Goal: Transaction & Acquisition: Purchase product/service

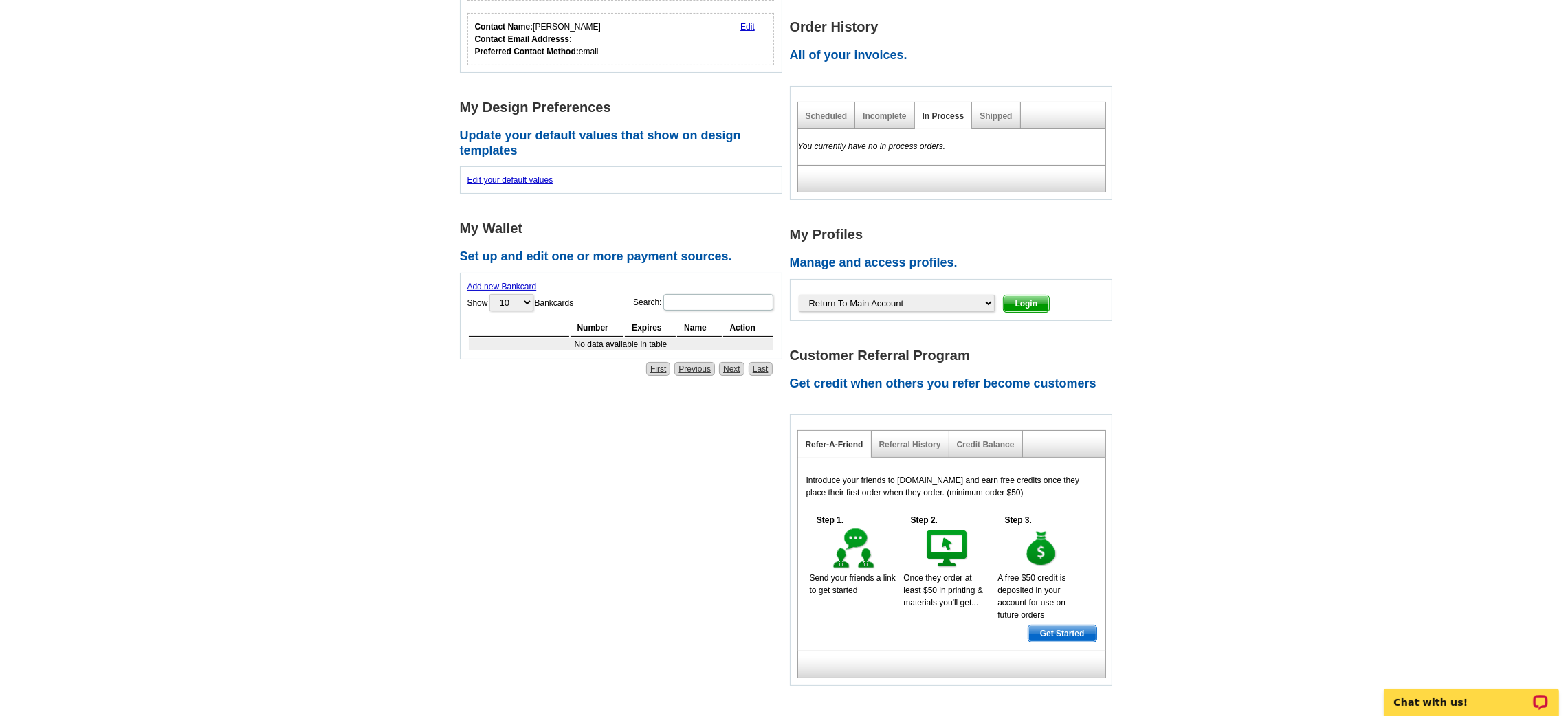
scroll to position [337, 0]
click at [357, 266] on main "Account Information Update your user information. Username: Email: lindamacdona…" at bounding box center [784, 250] width 1568 height 993
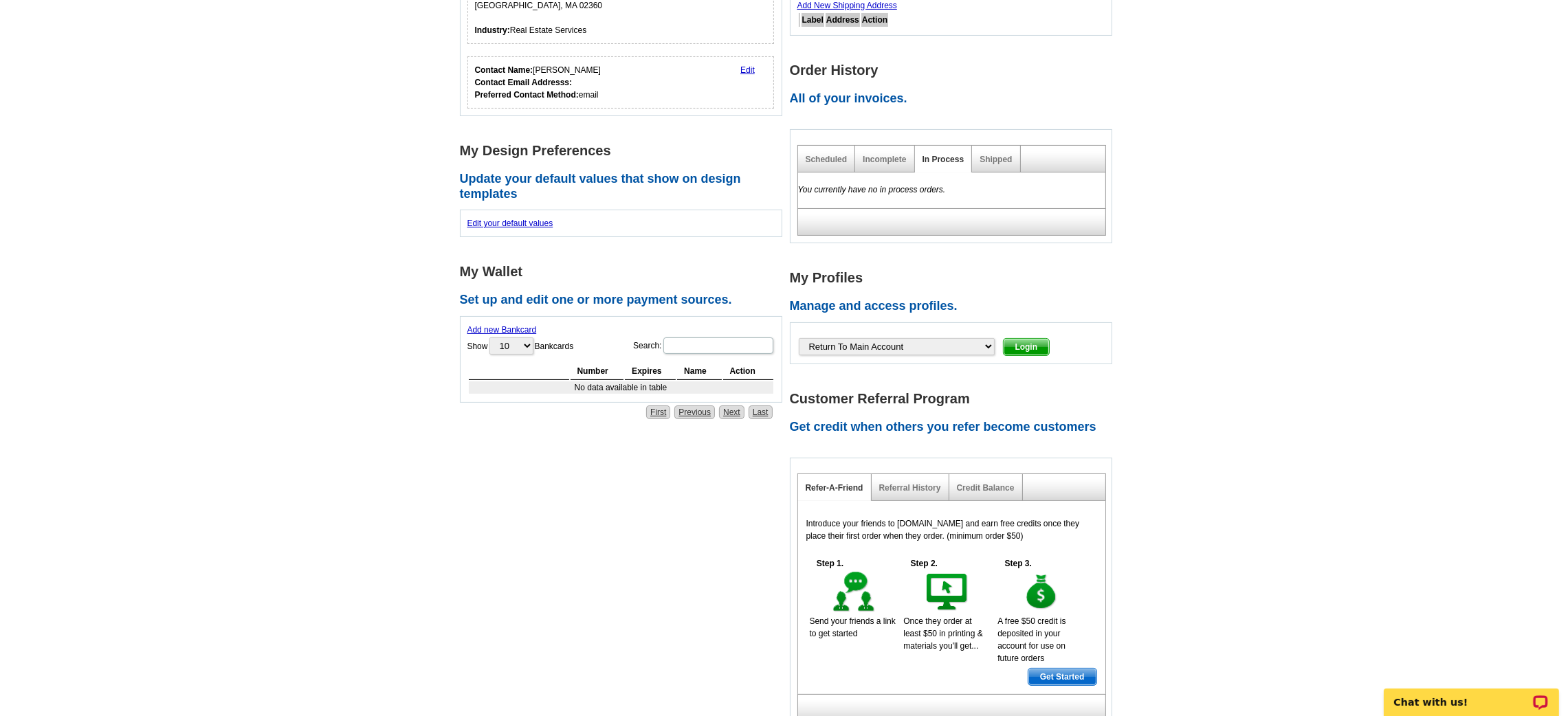
click at [491, 328] on link "Add new Bankcard" at bounding box center [502, 330] width 69 height 9
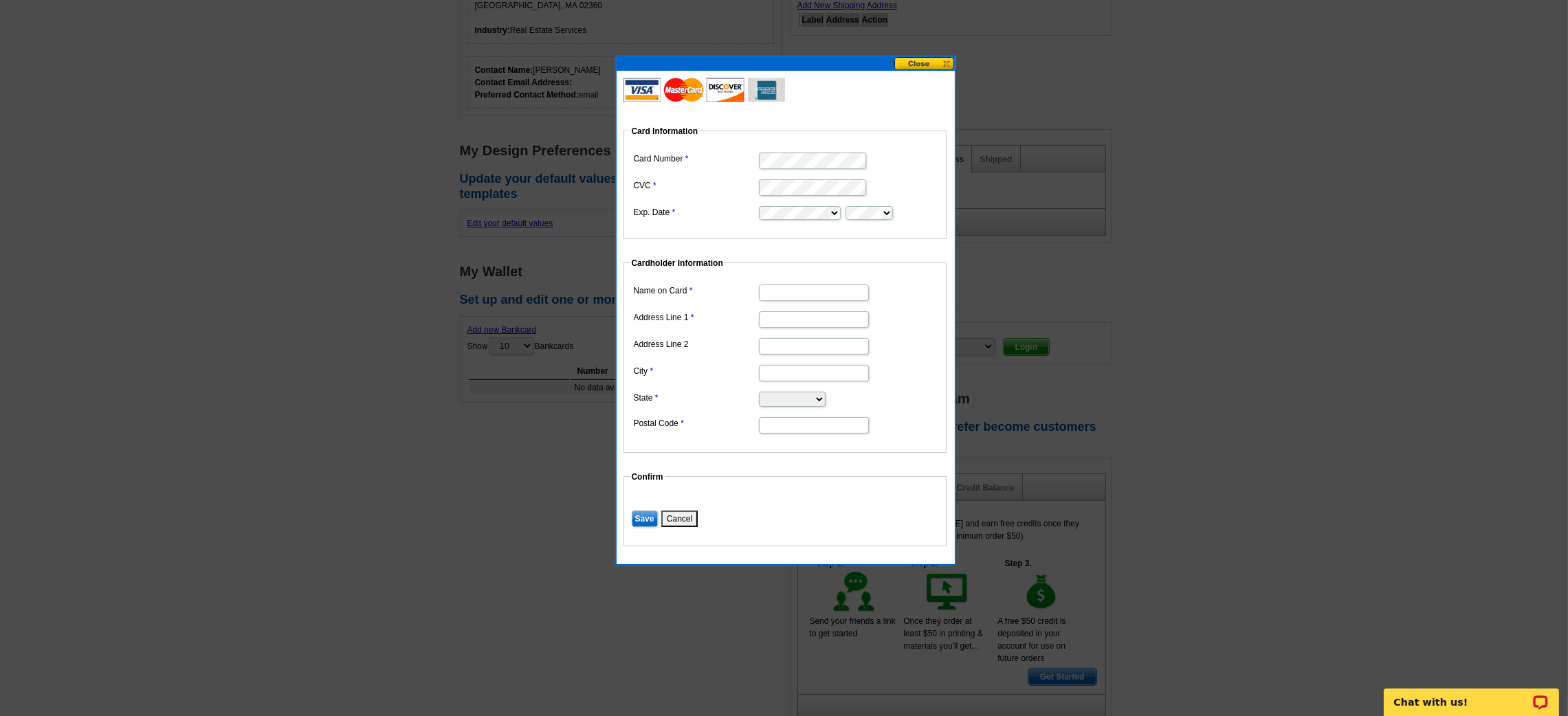
click at [801, 135] on fieldset "Card Information Card Number CVC Exp. Date" at bounding box center [785, 182] width 323 height 114
click at [793, 293] on input "Name on Card" at bounding box center [813, 292] width 110 height 16
type input "Linda MacDonald"
click at [796, 329] on dl "Name on Card Linda MacDonald Address Line 1 Address Line 2 City State Alabama A…" at bounding box center [785, 358] width 309 height 154
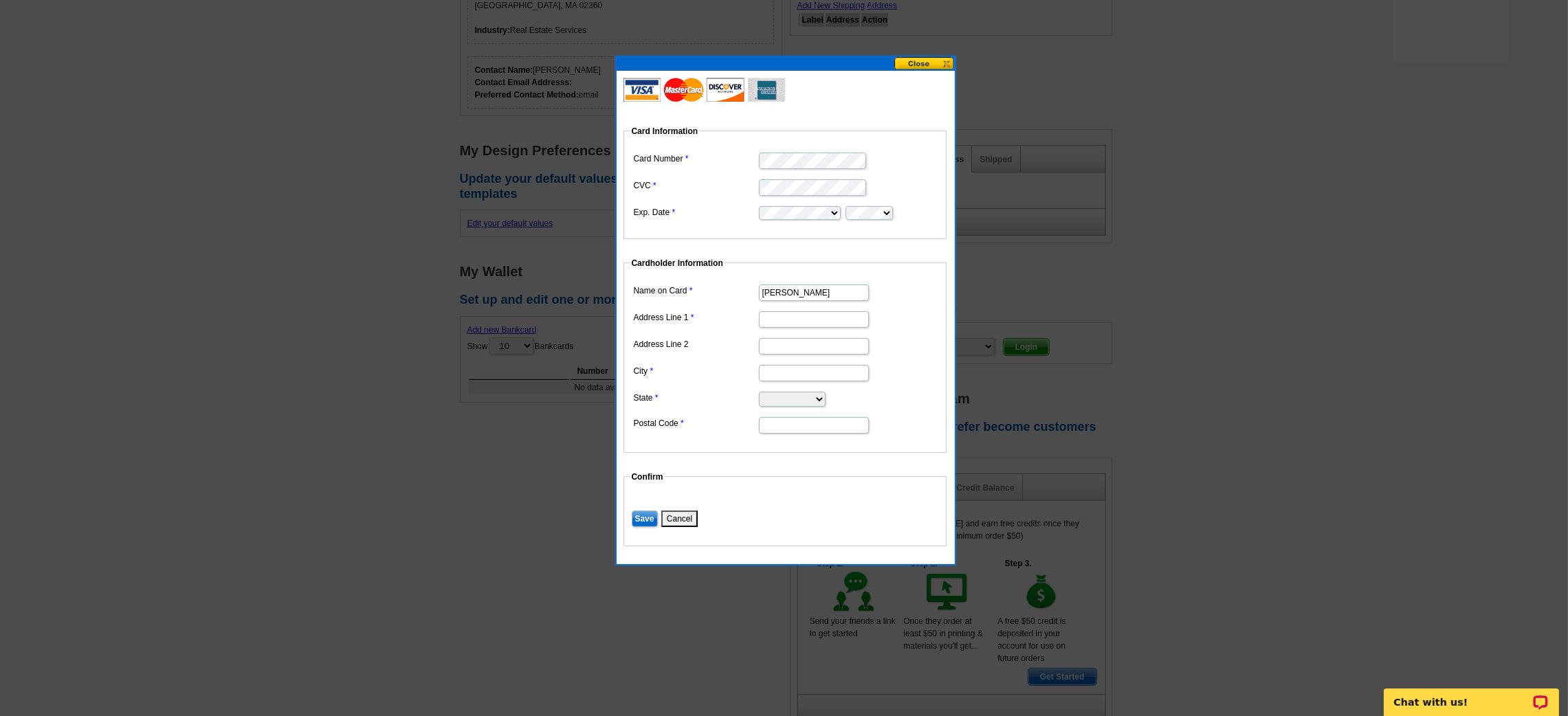
click at [778, 220] on fieldset "Card Information Card Number CVC Exp. Date" at bounding box center [785, 182] width 323 height 114
click at [843, 321] on input "Address Line 1" at bounding box center [813, 319] width 110 height 16
type input "36 Hill Farm Road"
type input "Pembroke"
type input "02359"
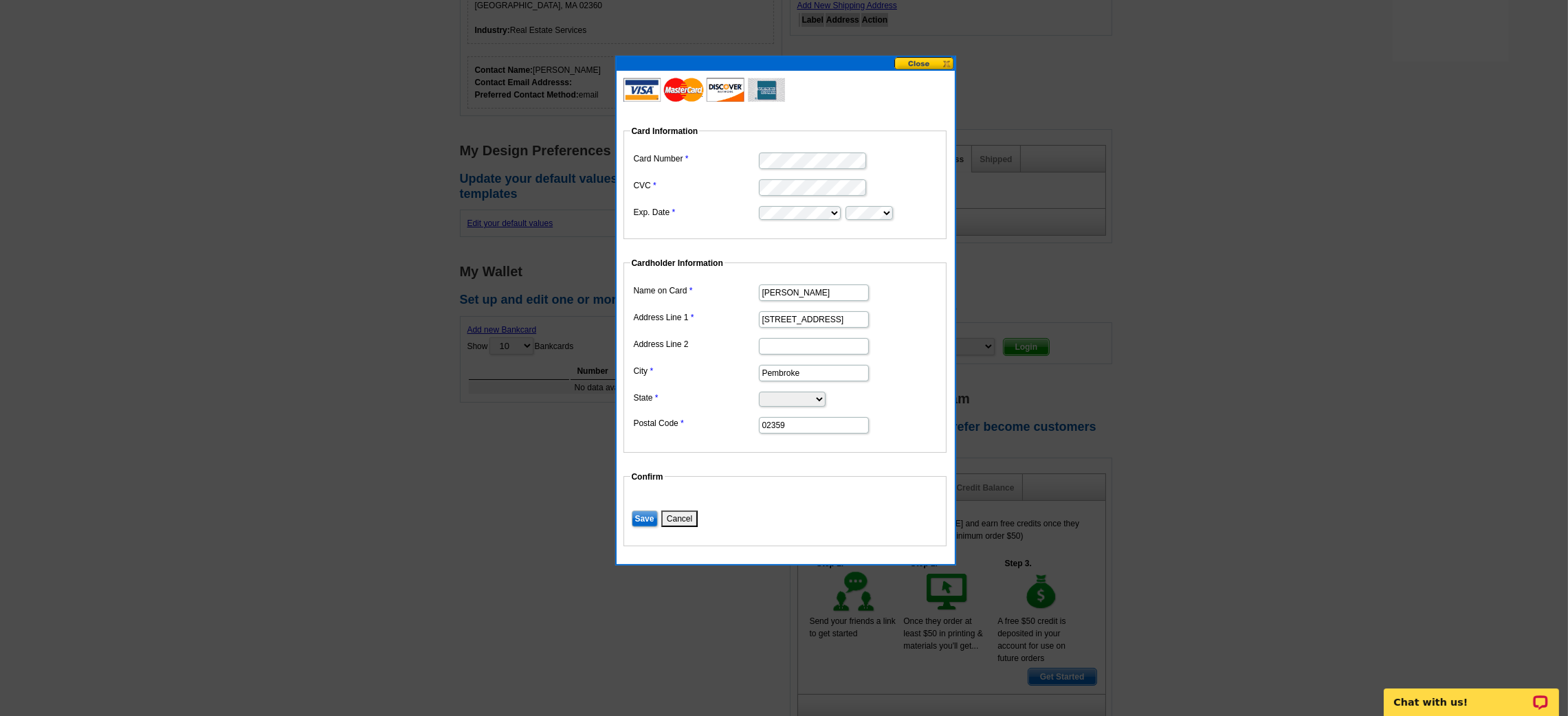
click at [811, 402] on select "Alabama Alaska Arizona Arkansas California Colorado Connecticut District of Col…" at bounding box center [792, 400] width 67 height 15
select select "MA"
click at [759, 392] on select "Alabama Alaska Arizona Arkansas California Colorado Connecticut District of Col…" at bounding box center [792, 400] width 67 height 15
click at [650, 514] on input "Save" at bounding box center [644, 519] width 26 height 16
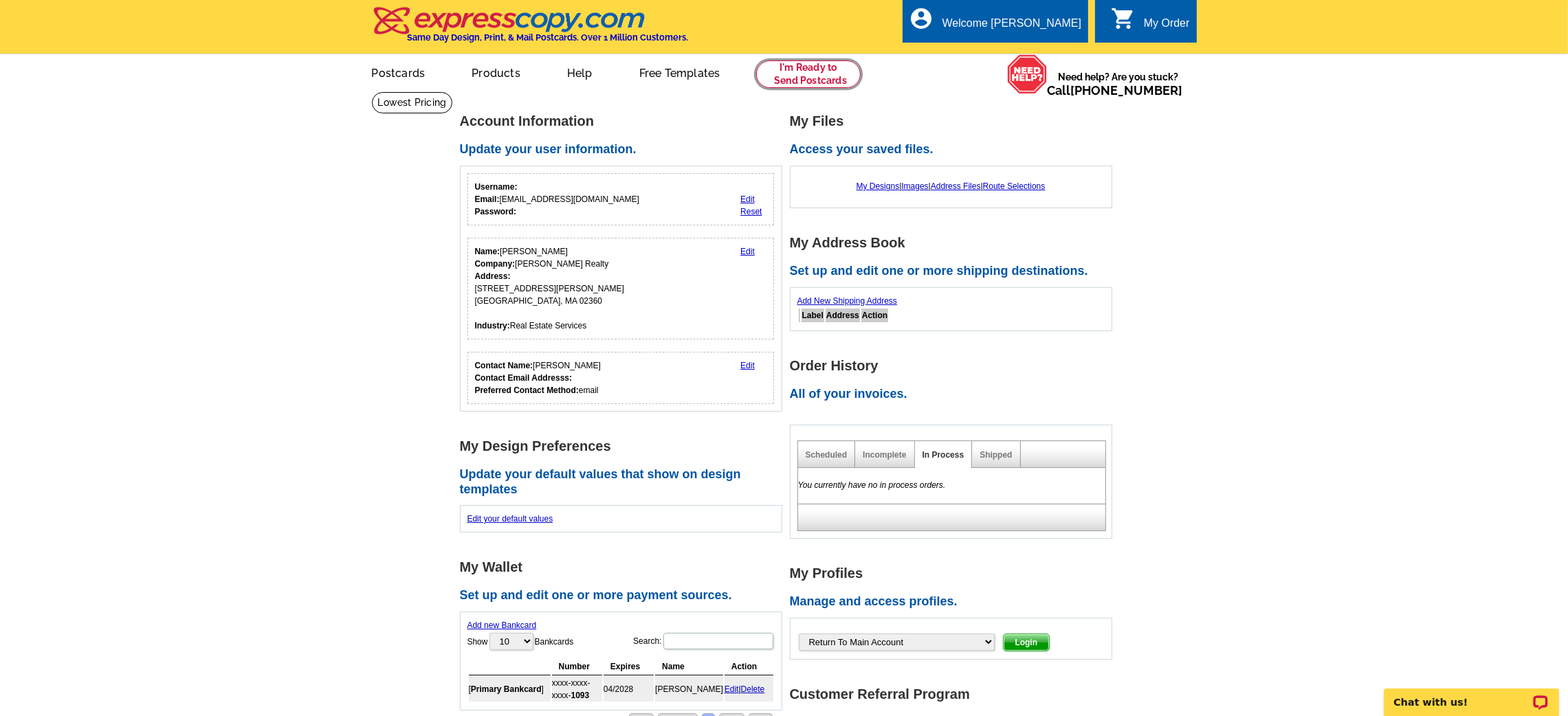
click at [790, 79] on link at bounding box center [808, 74] width 105 height 27
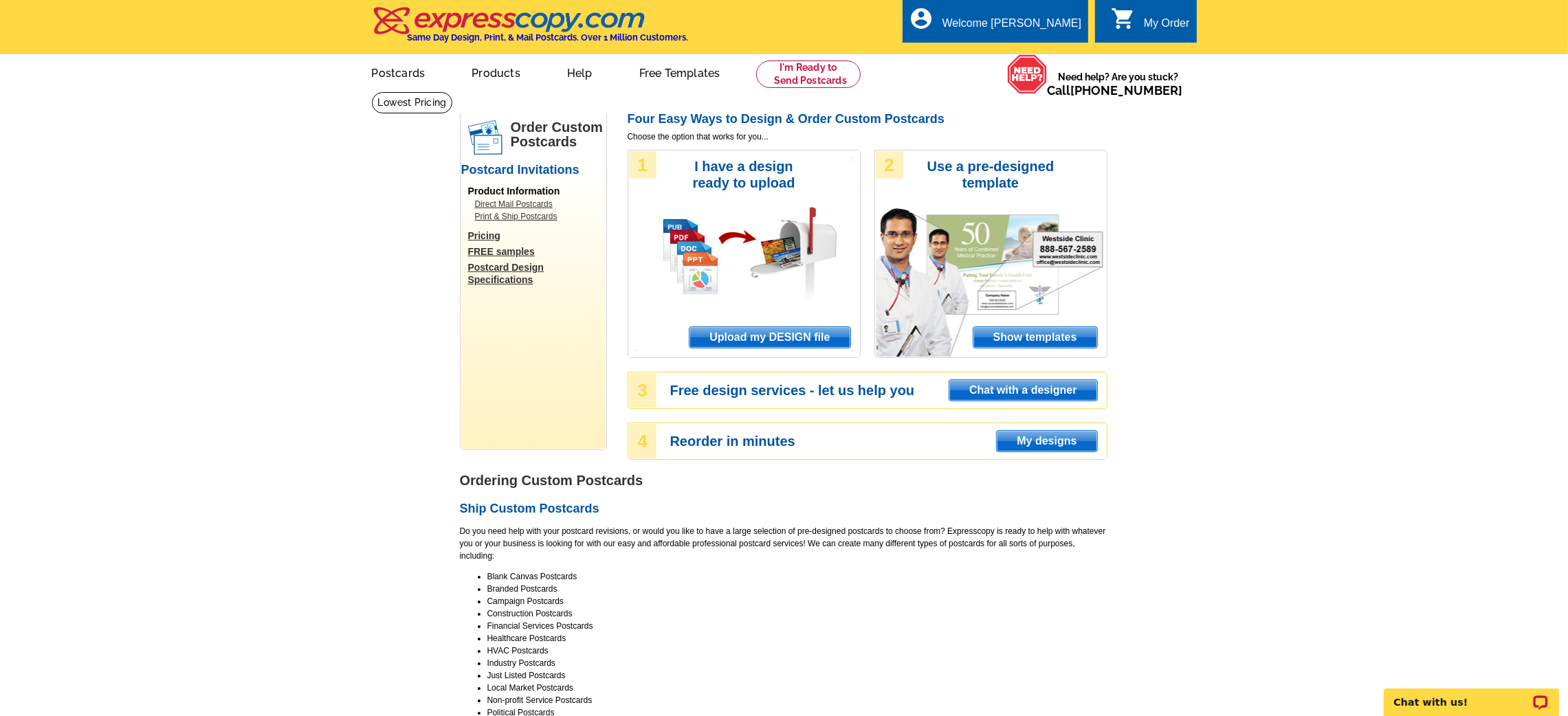
click at [739, 336] on span "Upload my DESIGN file" at bounding box center [769, 337] width 160 height 21
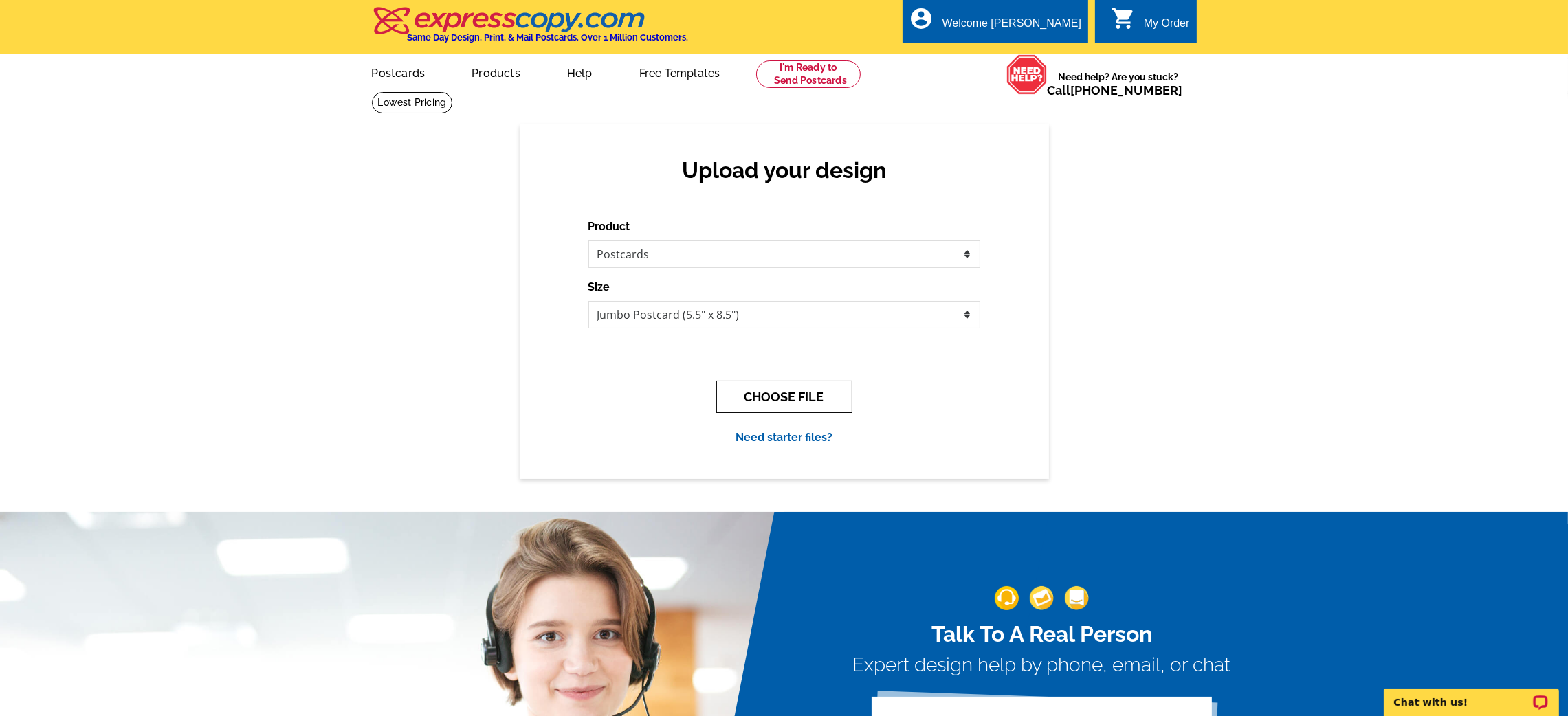
click at [840, 386] on button "CHOOSE FILE" at bounding box center [784, 397] width 136 height 32
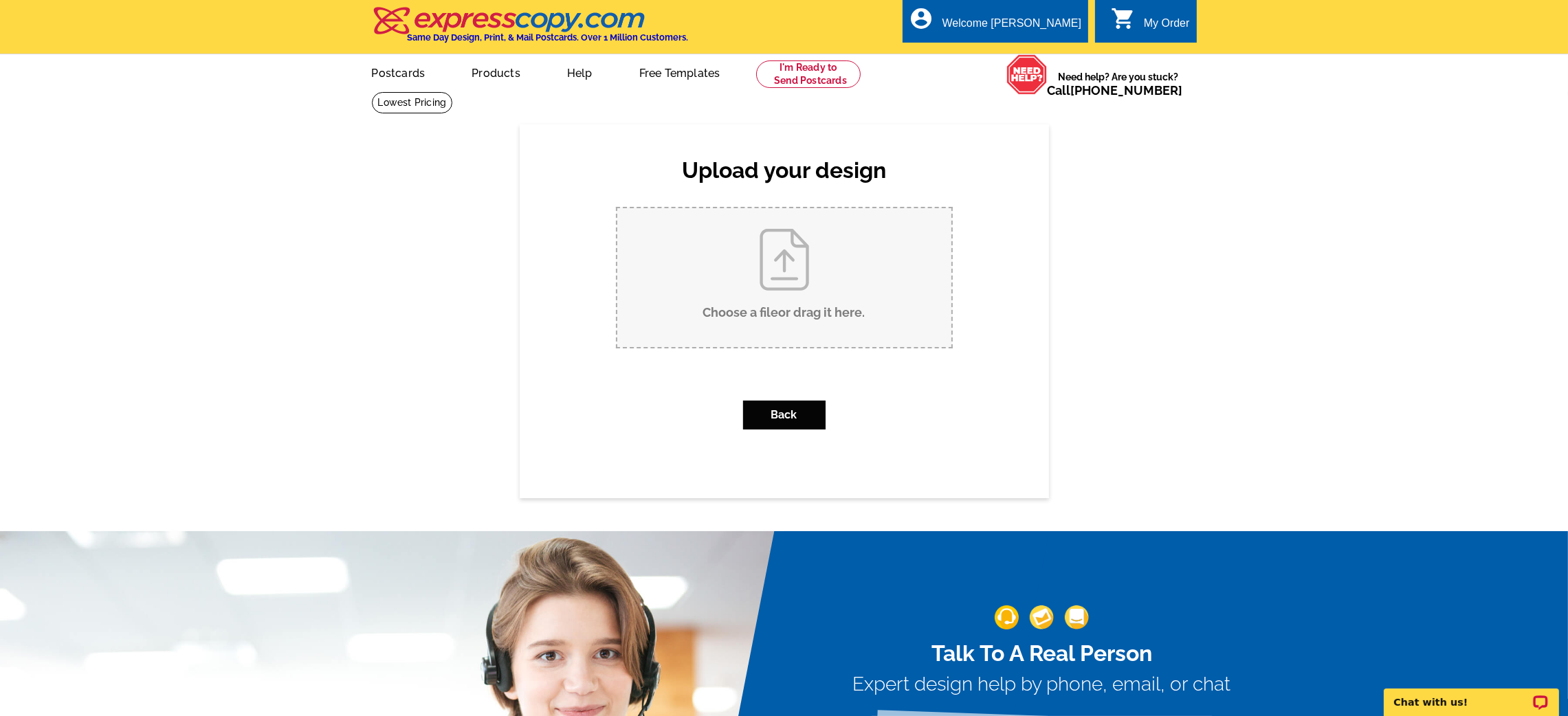
click at [698, 311] on input "Choose a file or drag it here ." at bounding box center [784, 278] width 334 height 138
type input "C:\fakepath\47 Hill Farm Linda MacDonald Postcard.pdf"
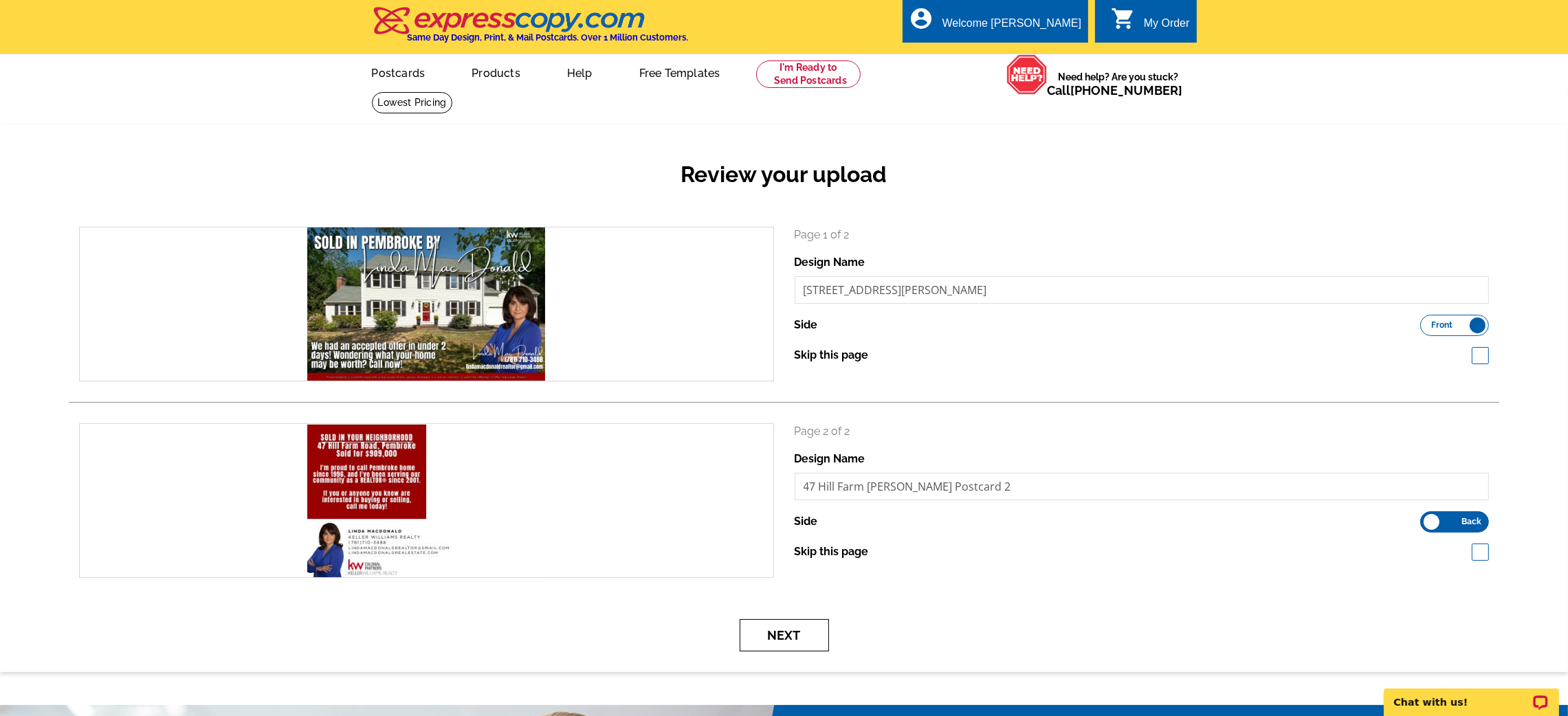
click at [782, 629] on button "Next" at bounding box center [784, 636] width 90 height 32
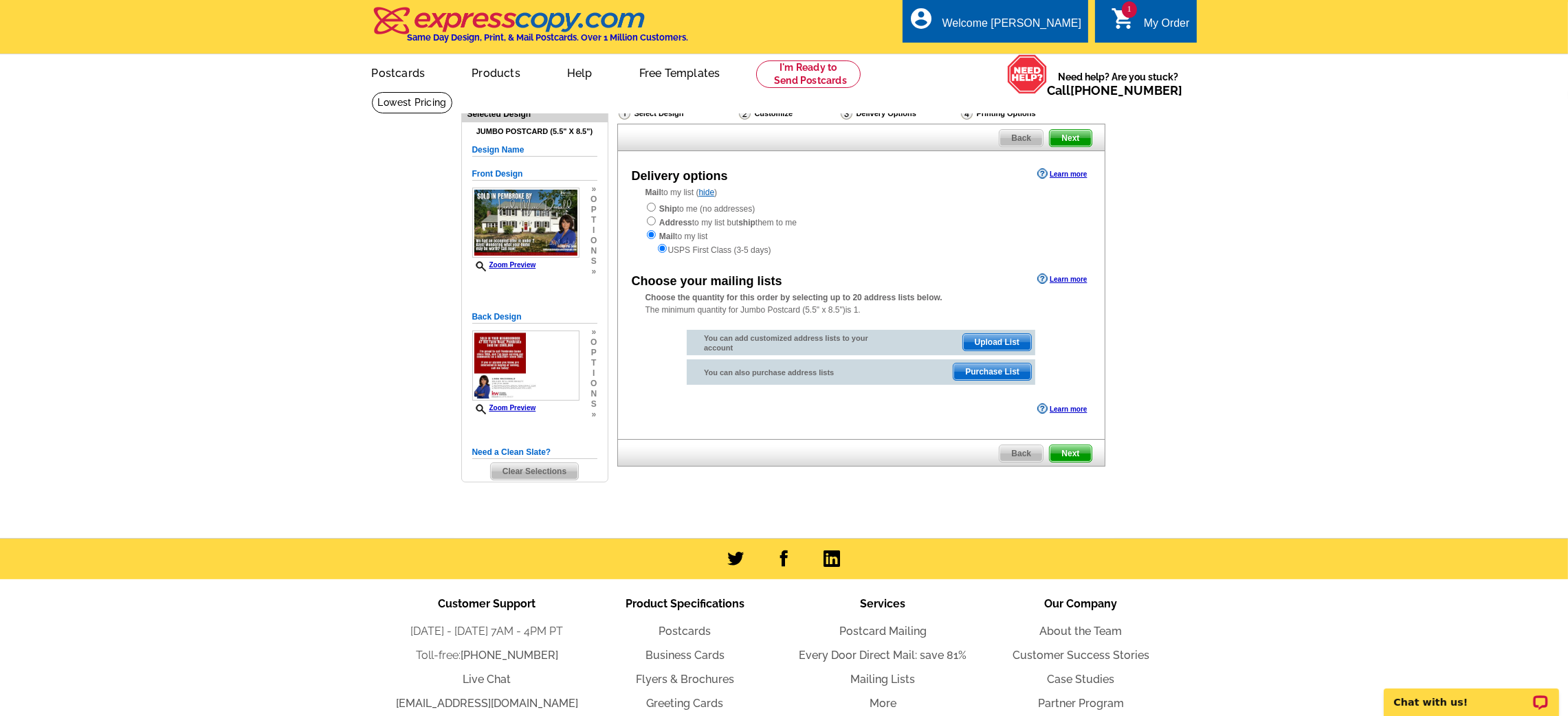
click at [987, 339] on span "Upload List" at bounding box center [997, 342] width 68 height 16
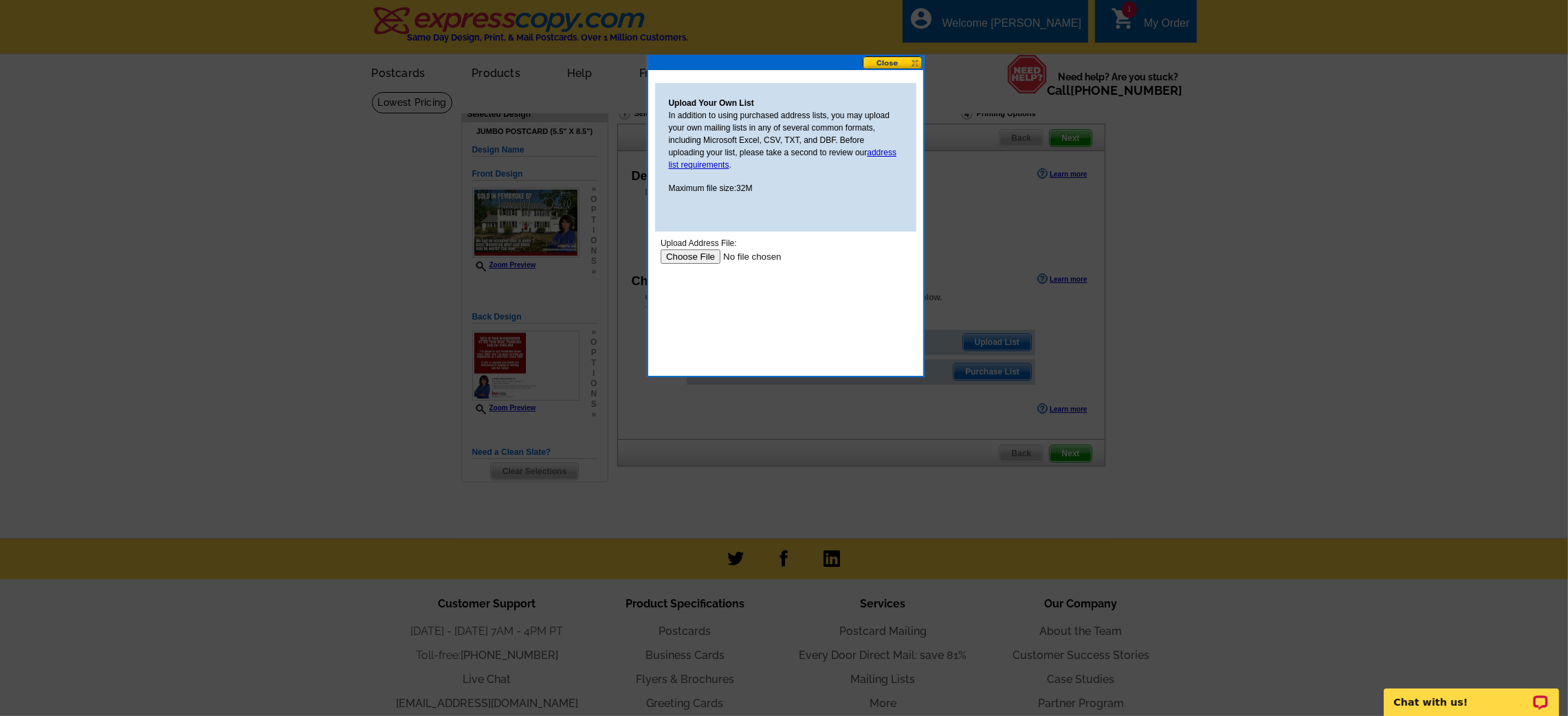
click at [705, 251] on input "file" at bounding box center [747, 255] width 174 height 15
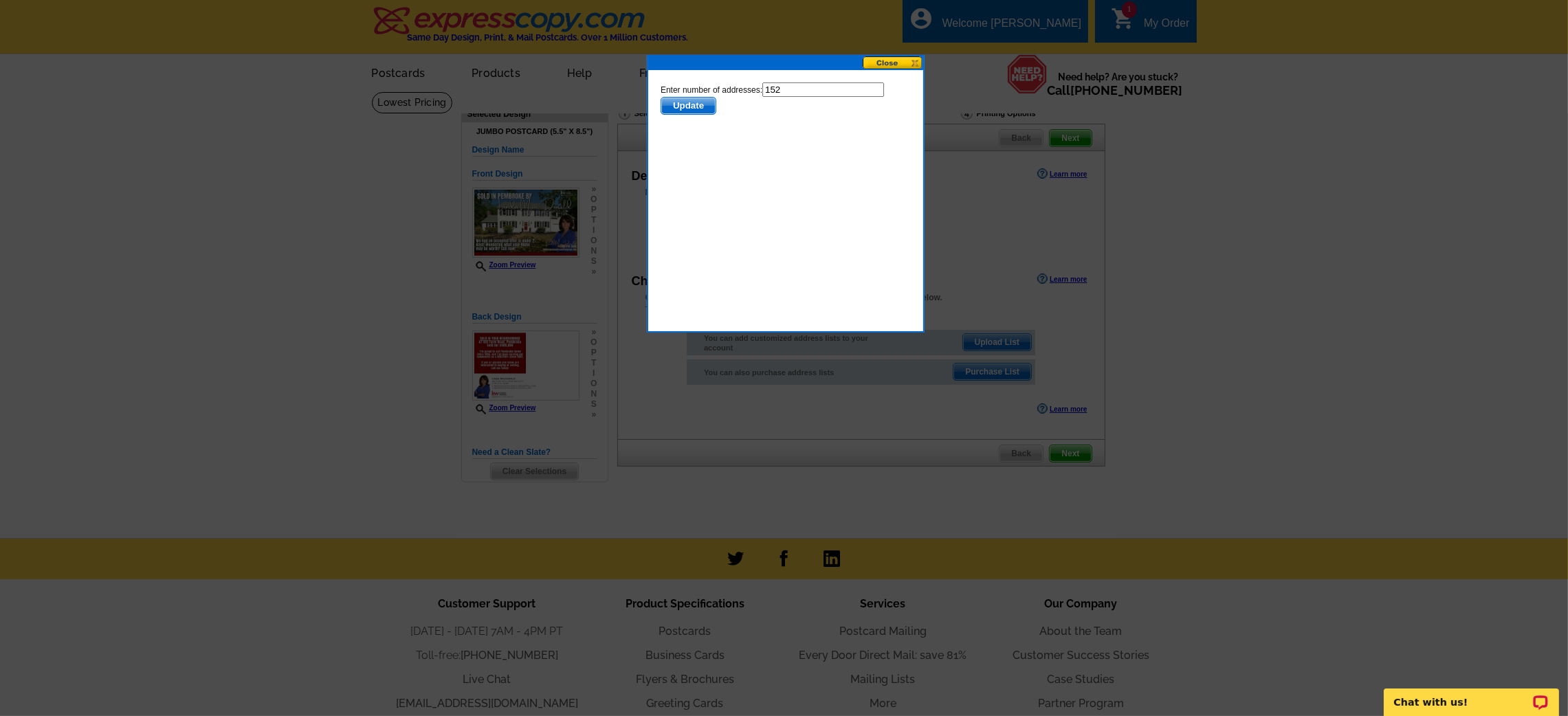
click at [699, 97] on span "Update" at bounding box center [688, 104] width 55 height 16
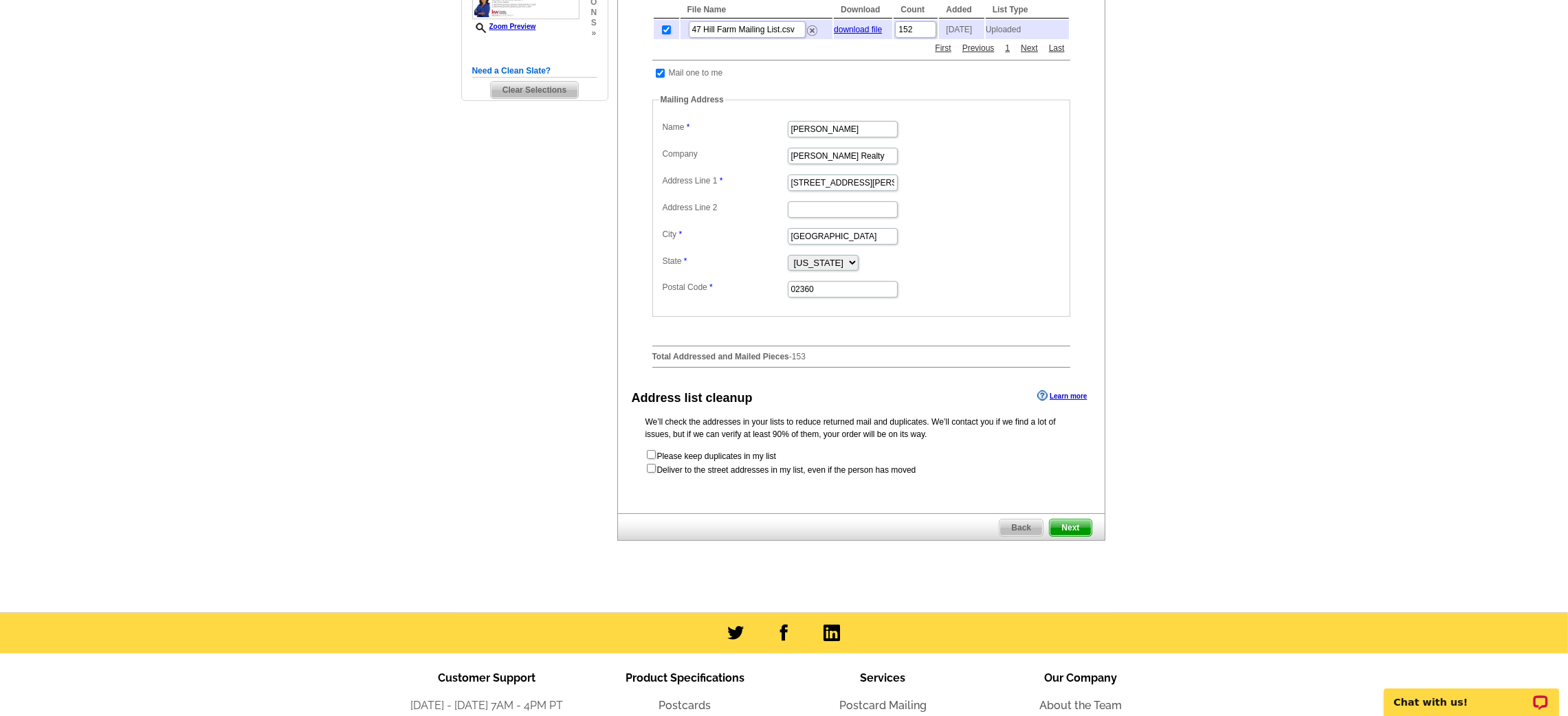
scroll to position [396, 0]
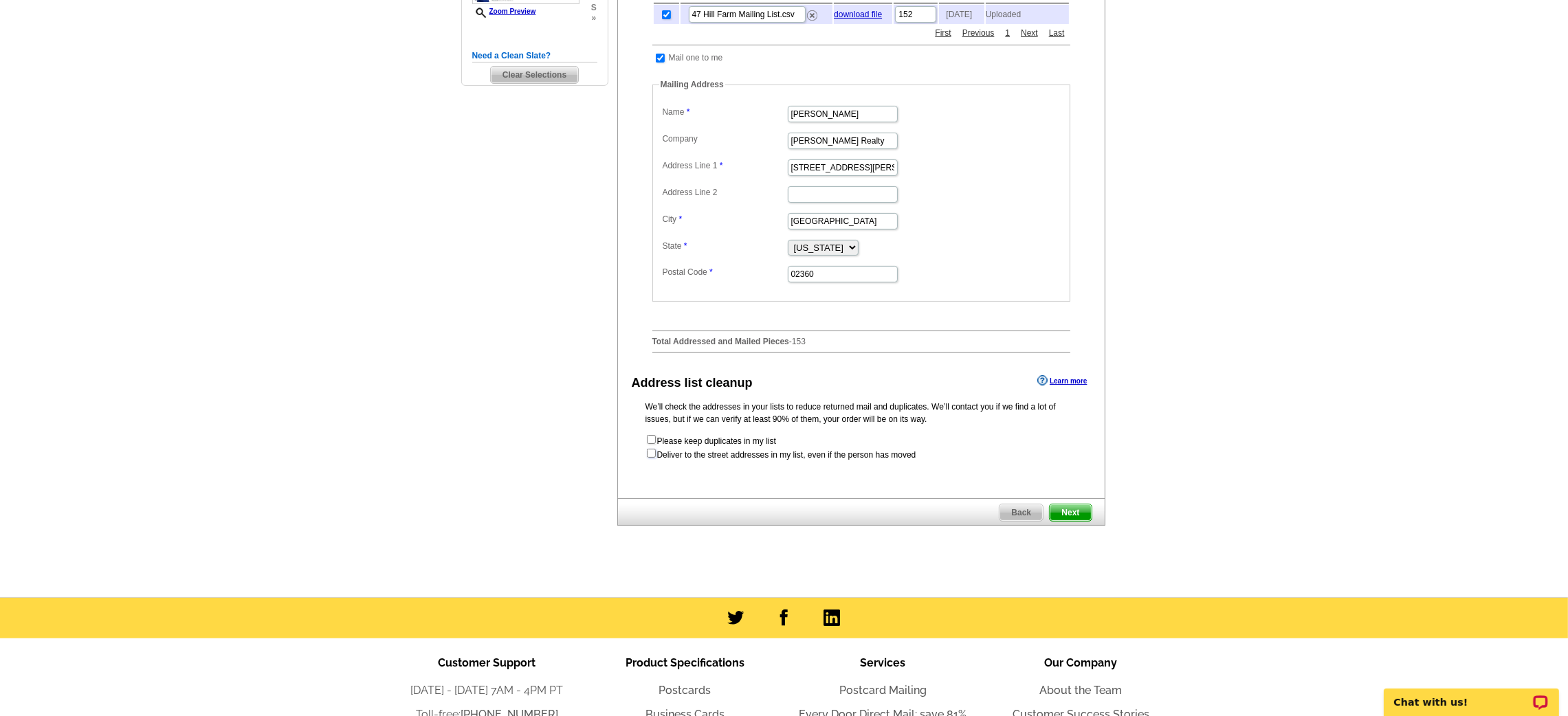
click at [647, 455] on input "checkbox" at bounding box center [651, 453] width 9 height 9
checkbox input "true"
radio input "true"
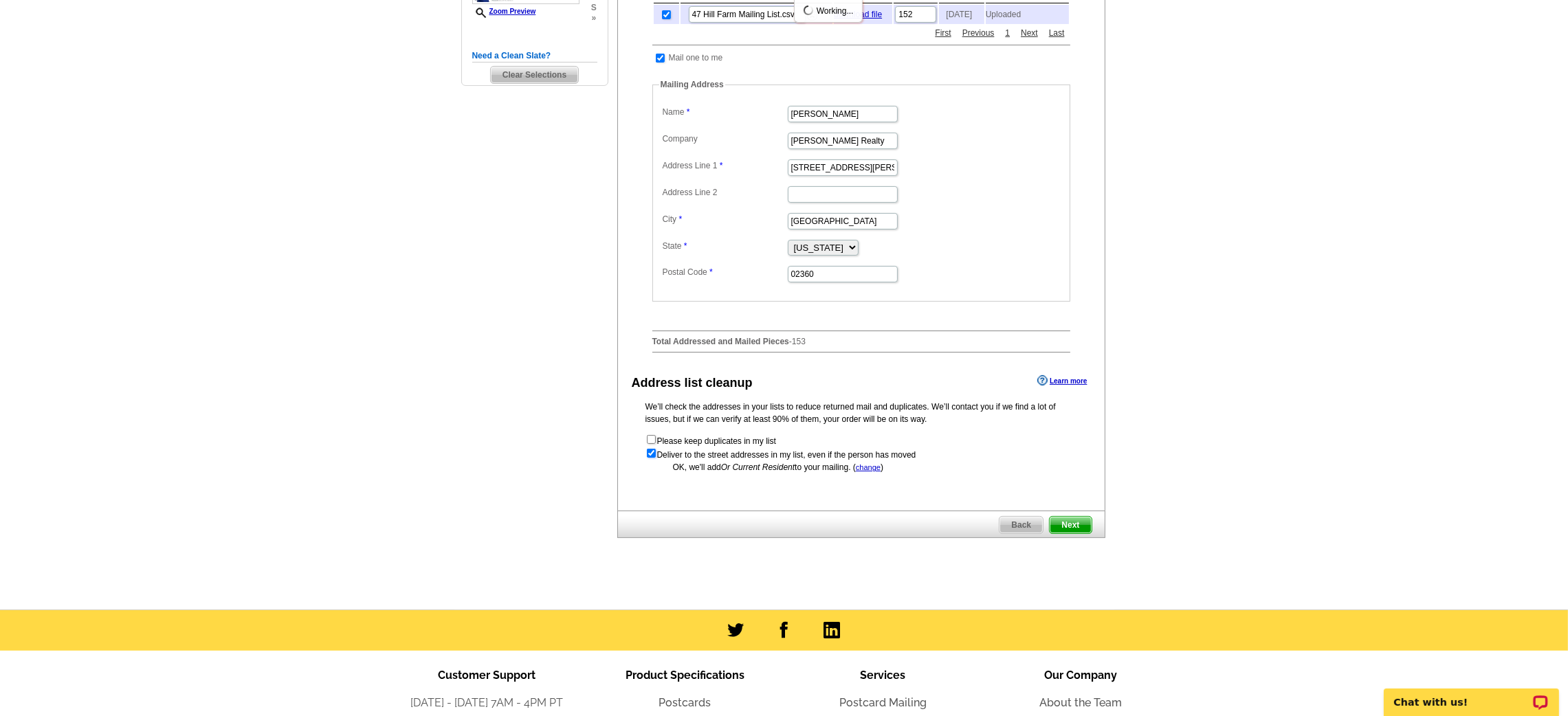
scroll to position [0, 0]
click at [1072, 531] on span "Next" at bounding box center [1070, 525] width 41 height 16
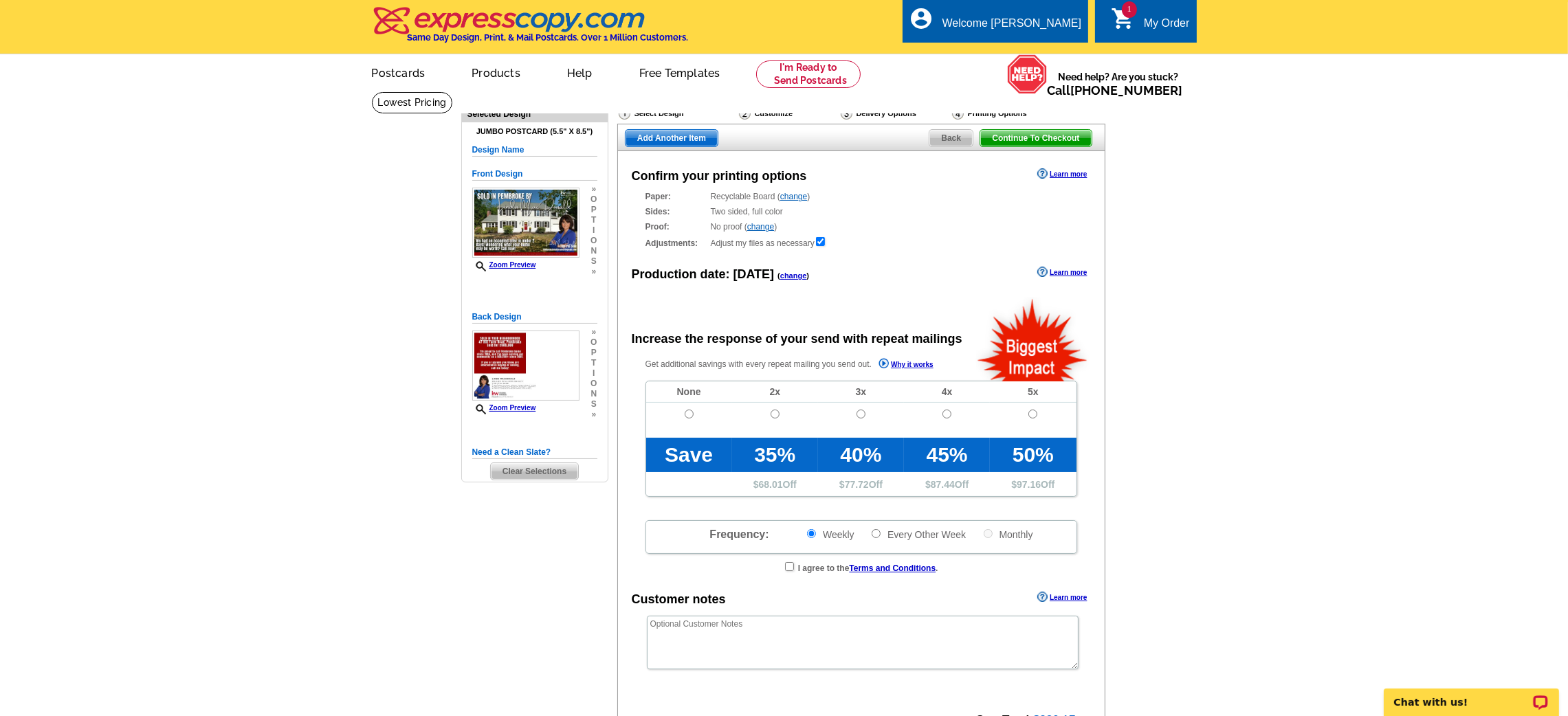
radio input "false"
click at [694, 418] on td at bounding box center [689, 420] width 86 height 35
click at [687, 412] on input "radio" at bounding box center [689, 414] width 9 height 9
radio input "true"
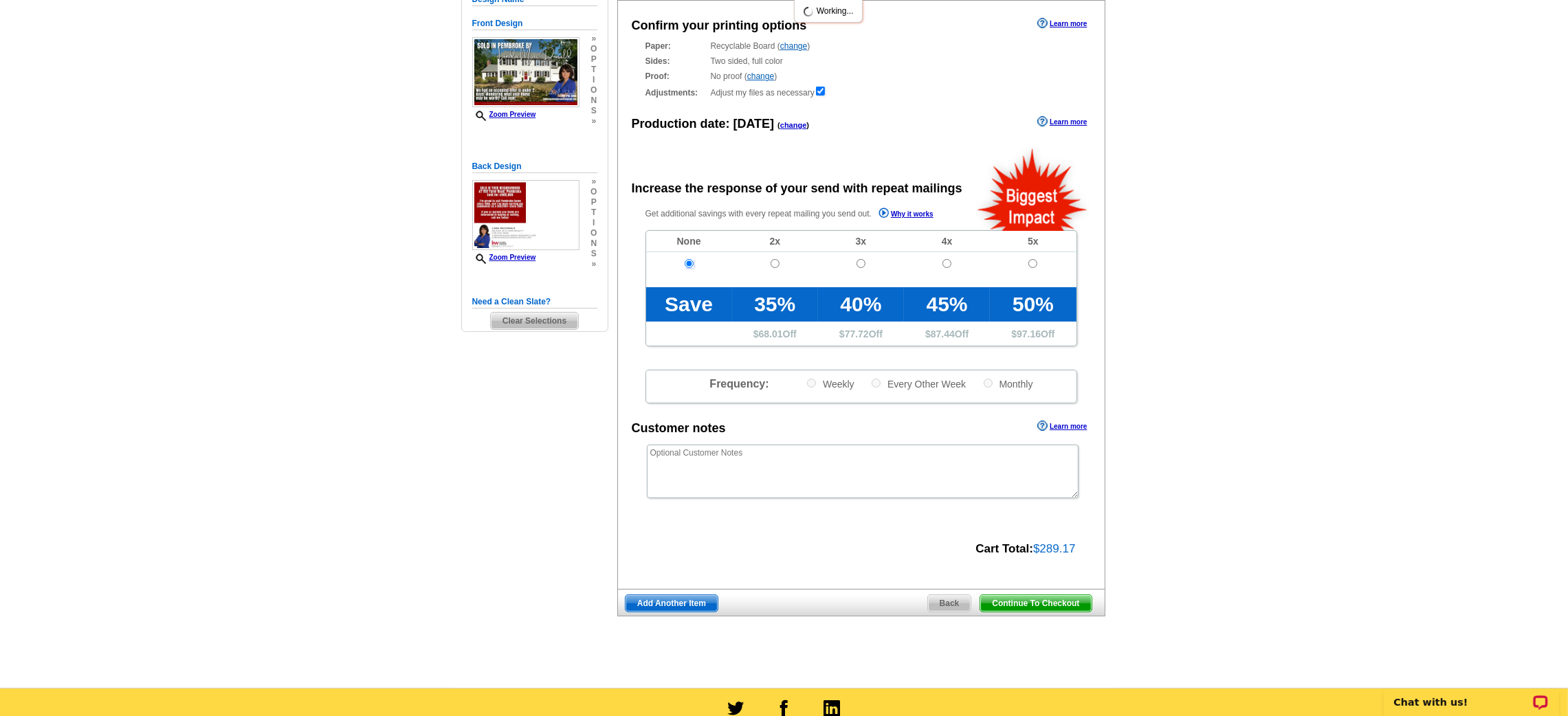
scroll to position [152, 0]
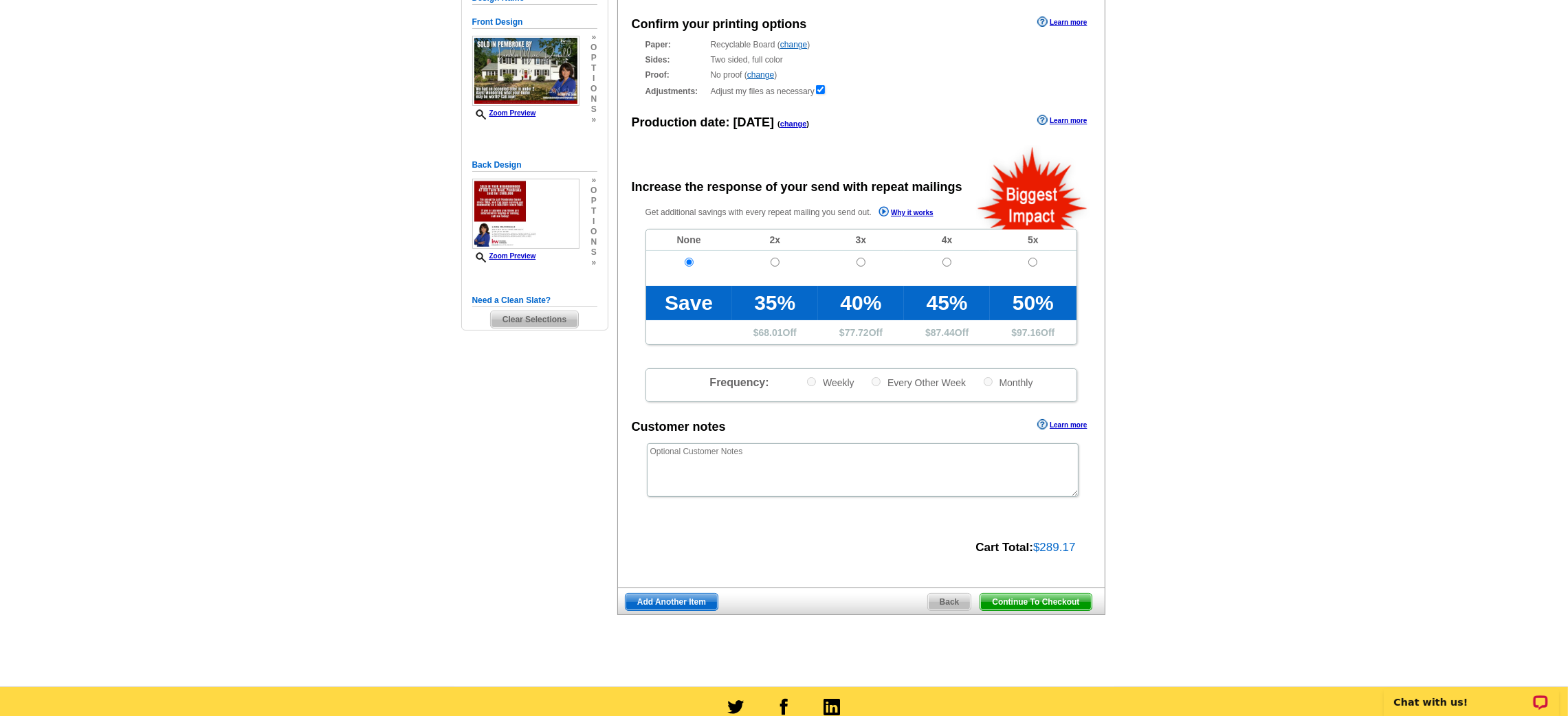
click at [1053, 600] on span "Continue To Checkout" at bounding box center [1036, 602] width 111 height 16
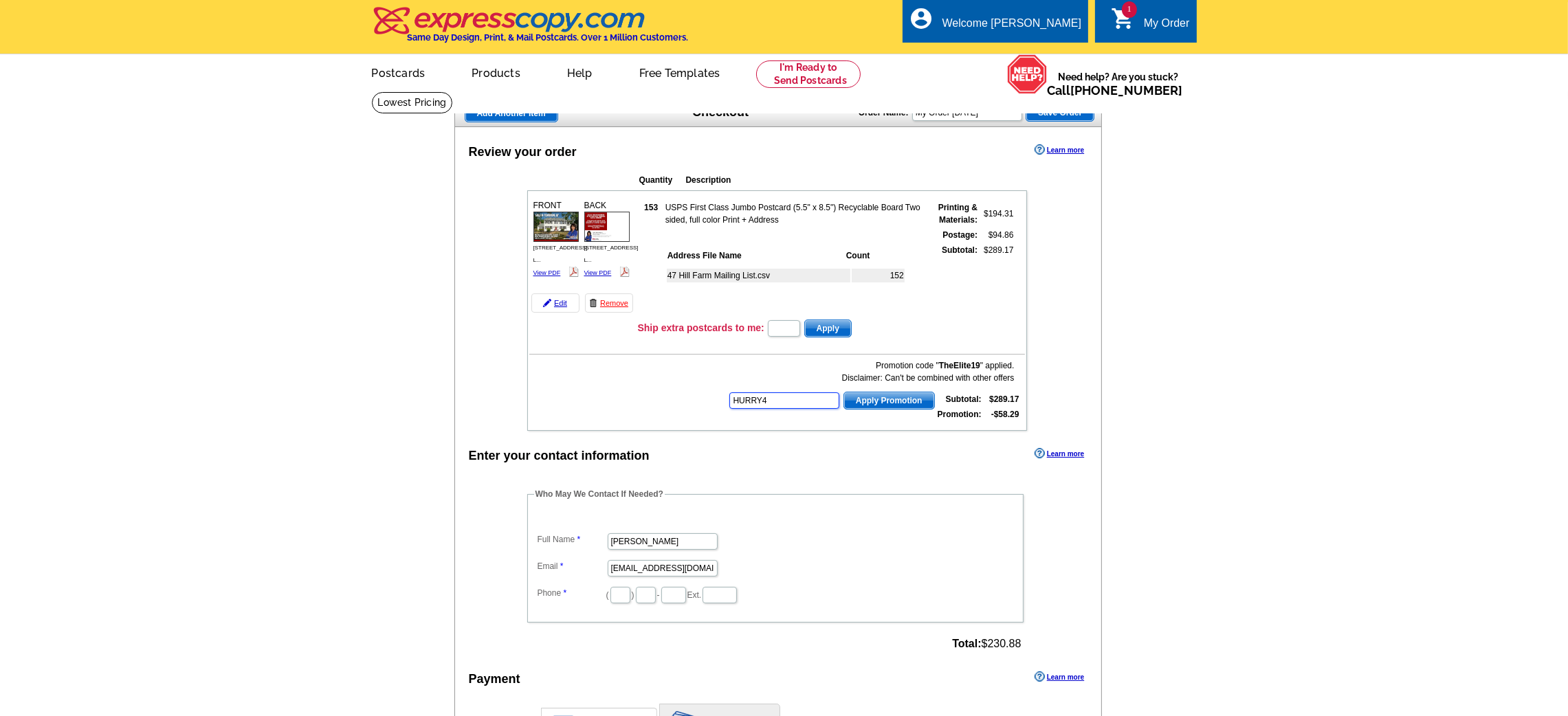
type input "HURRY40"
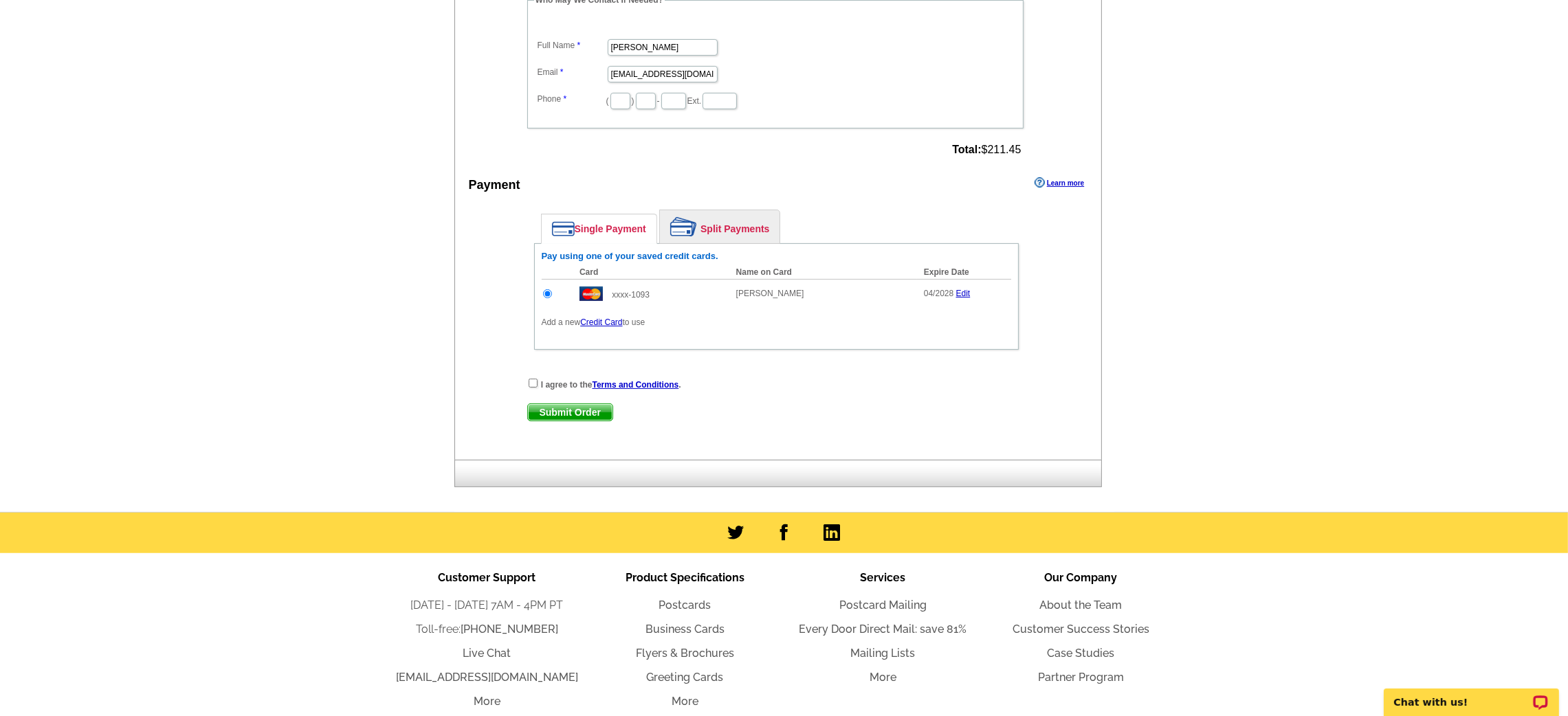
scroll to position [576, 0]
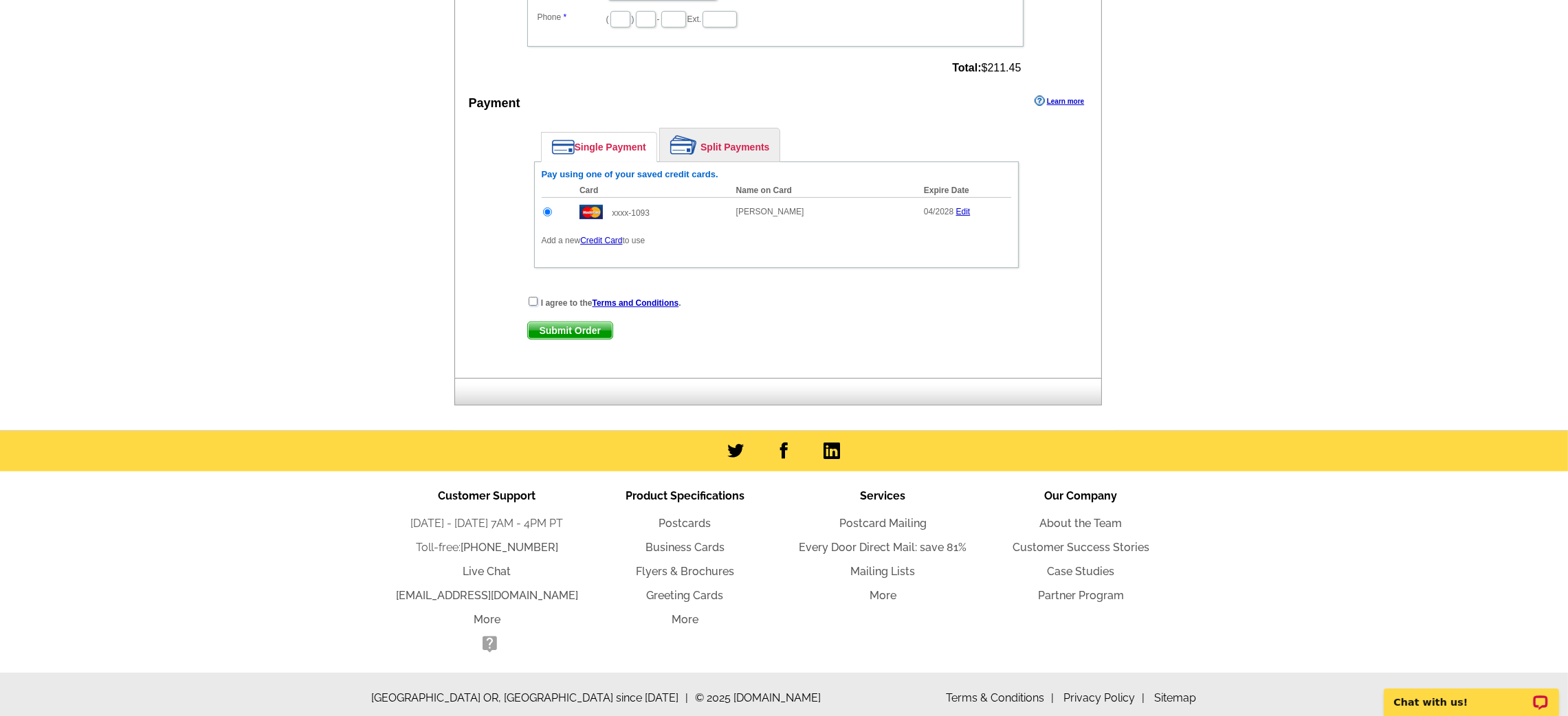
click at [531, 297] on input "checkbox" at bounding box center [533, 302] width 9 height 9
checkbox input "true"
click at [529, 326] on span "Submit Order" at bounding box center [570, 330] width 85 height 16
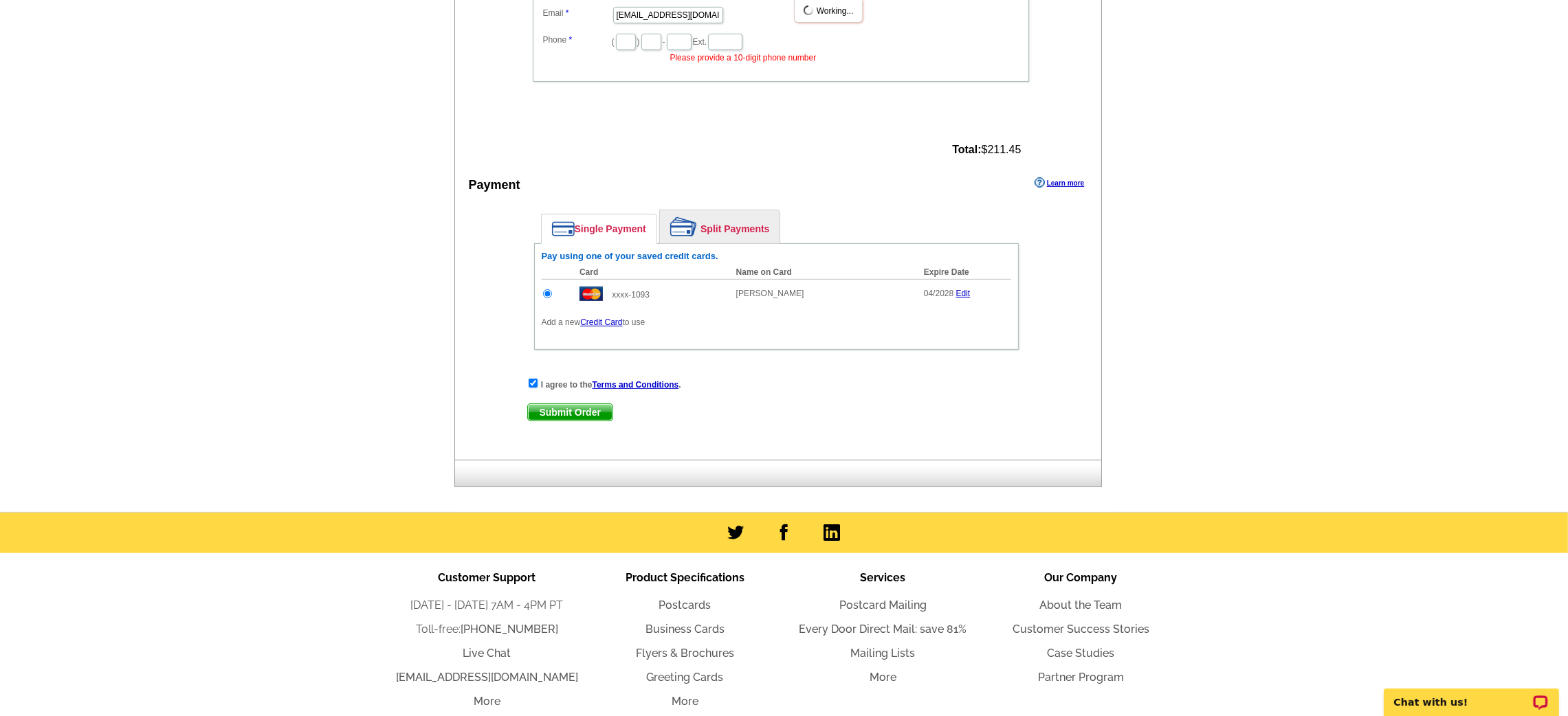
scroll to position [198, 0]
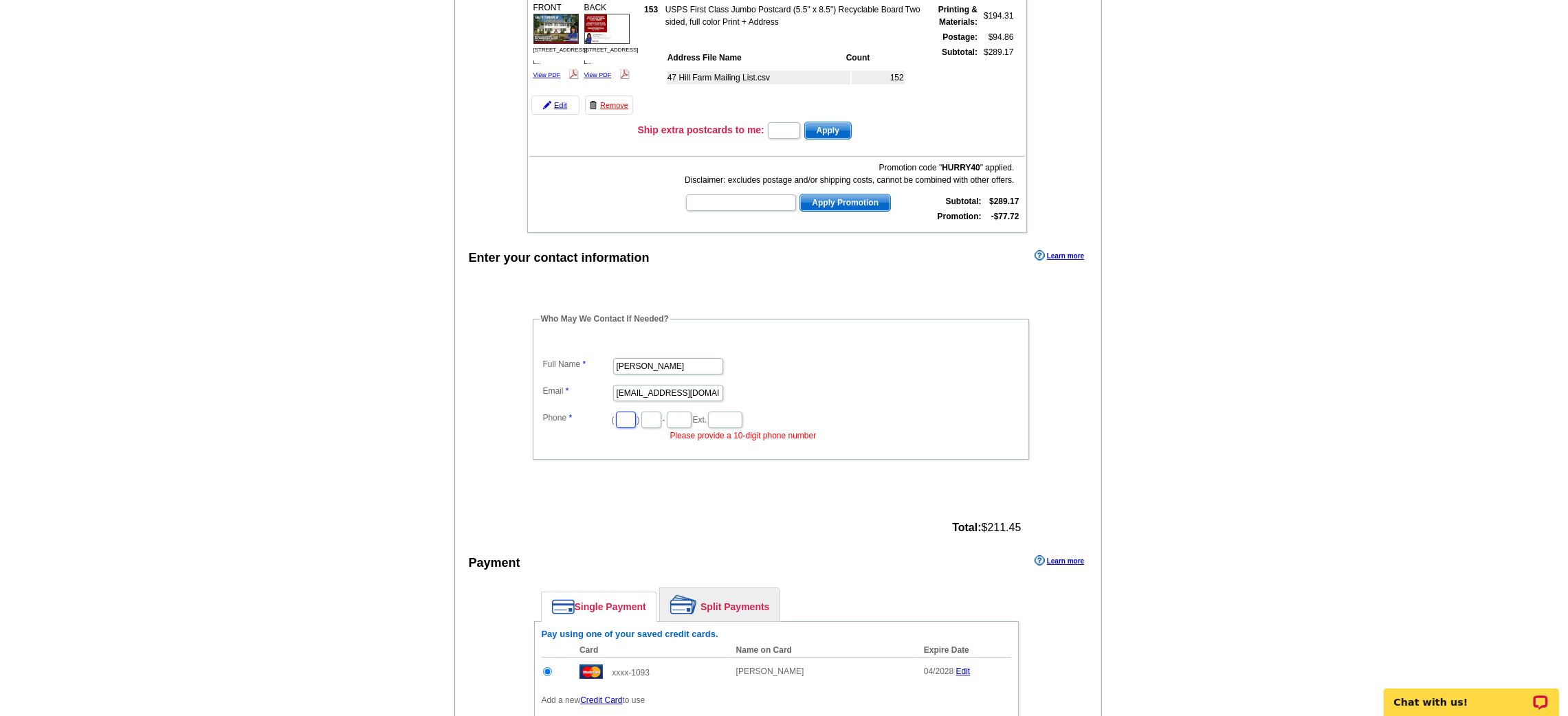
click at [636, 419] on input "text" at bounding box center [625, 420] width 20 height 16
type input "774"
type input "571"
type input "2813"
click at [411, 539] on main "Add Another Item Checkout Order Name: My Order [DATE] Save Order Review your or…" at bounding box center [784, 391] width 1568 height 996
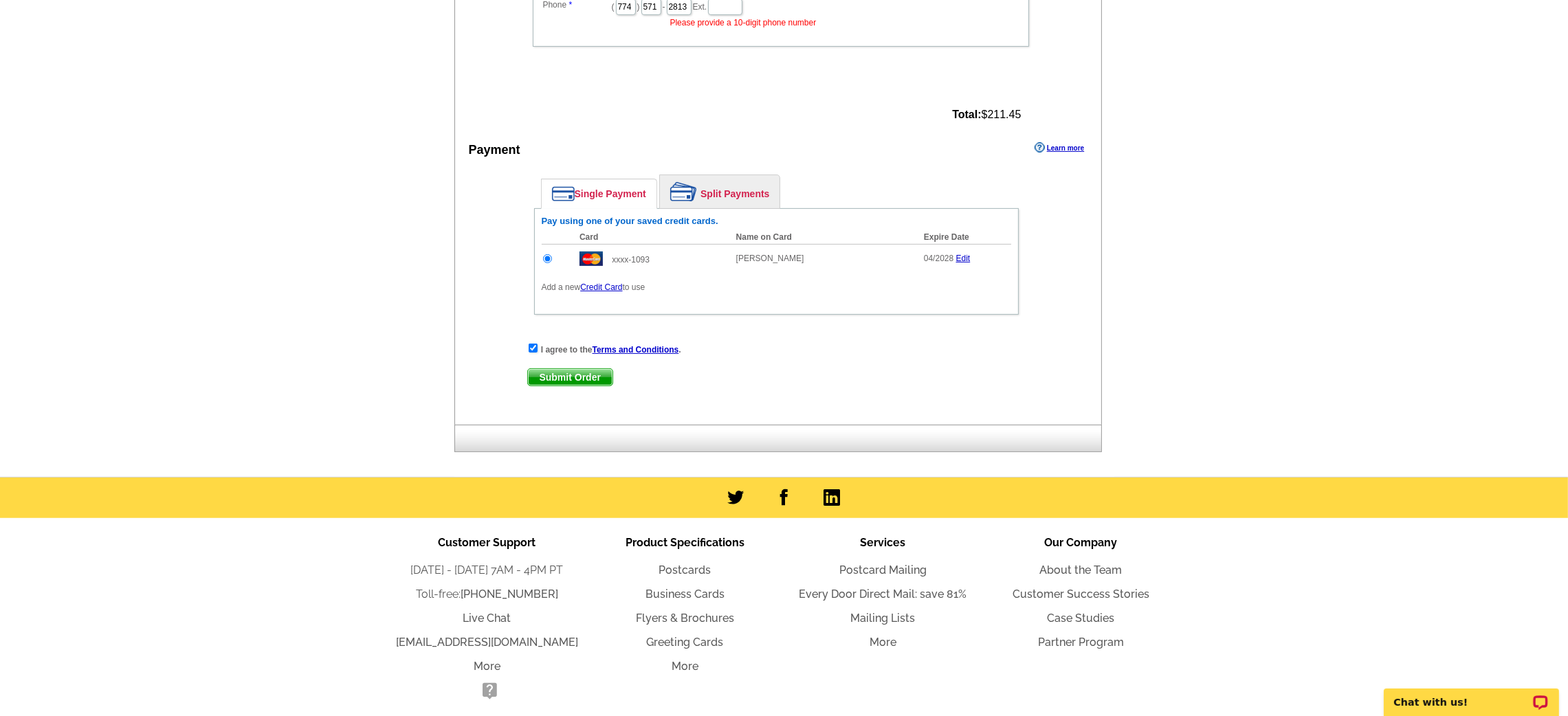
scroll to position [613, 0]
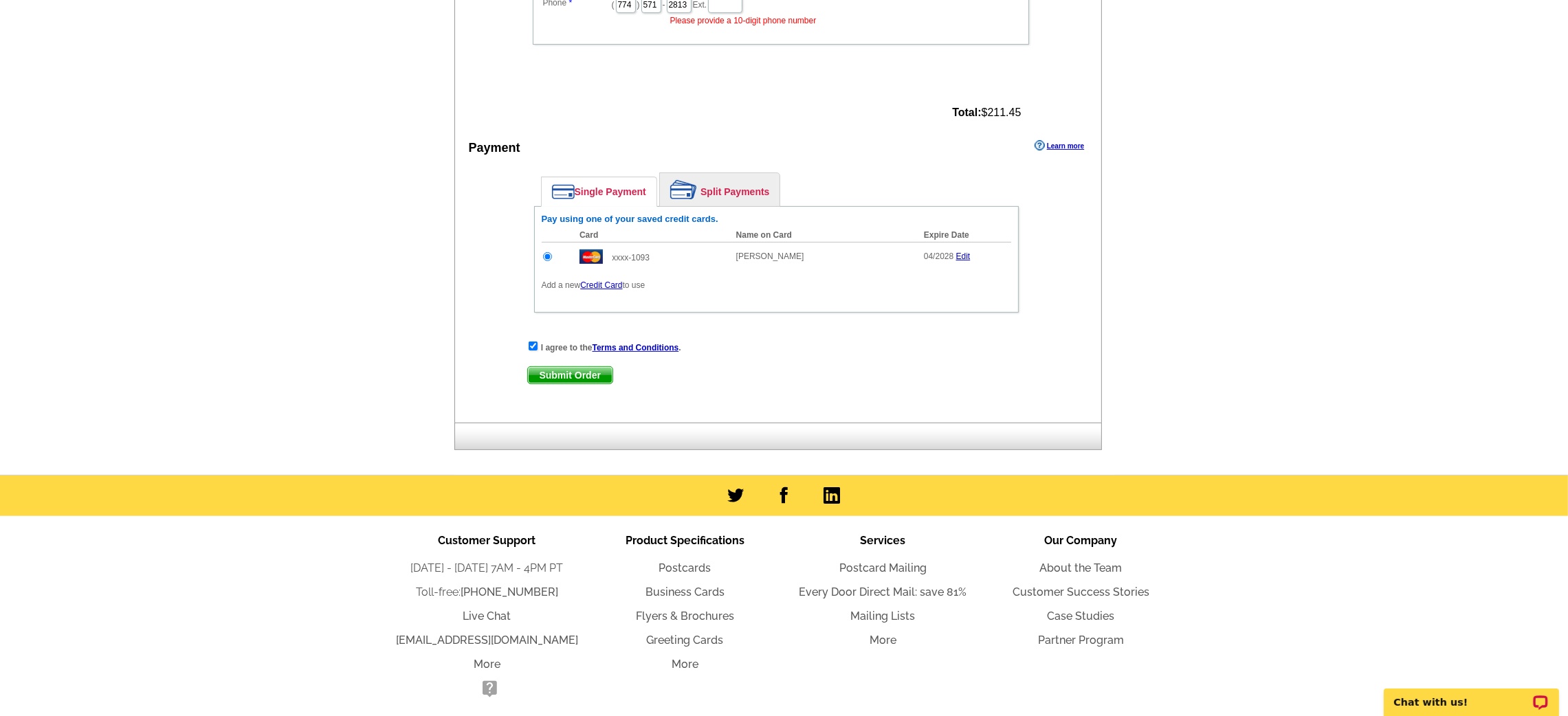
click at [543, 367] on span "Submit Order" at bounding box center [570, 375] width 85 height 16
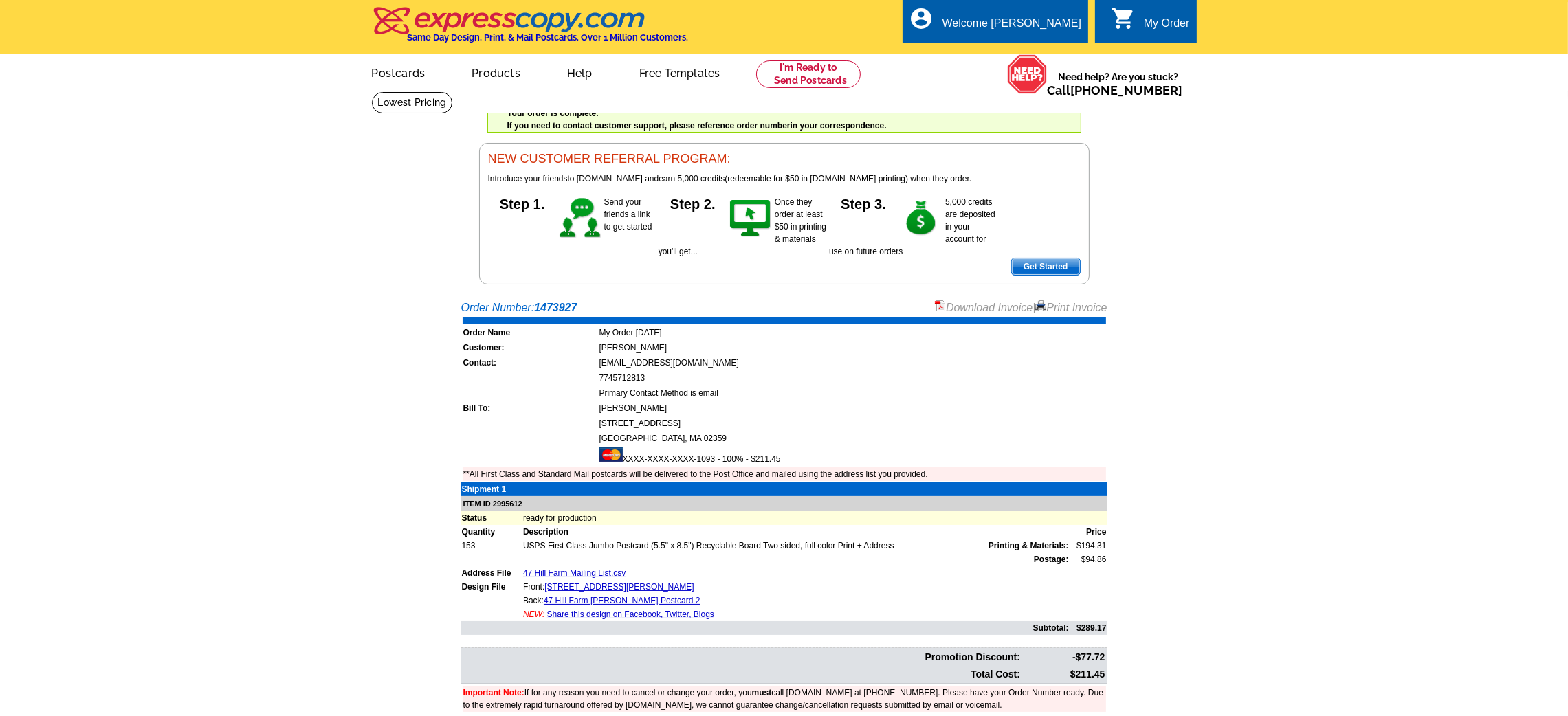
click at [958, 311] on link "Download Invoice" at bounding box center [984, 308] width 97 height 12
